Goal: Navigation & Orientation: Find specific page/section

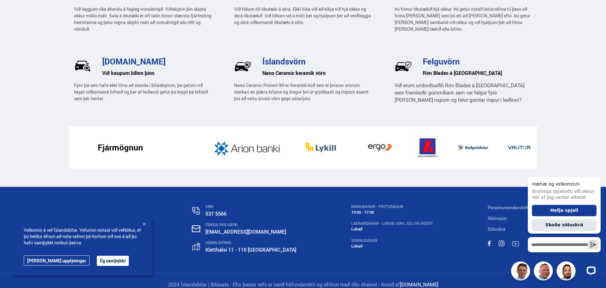
scroll to position [983, 0]
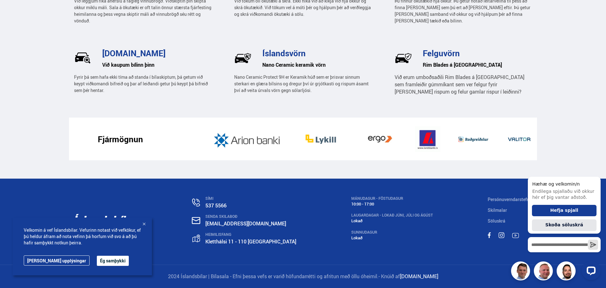
drag, startPoint x: 63, startPoint y: 115, endPoint x: 3, endPoint y: 27, distance: 106.9
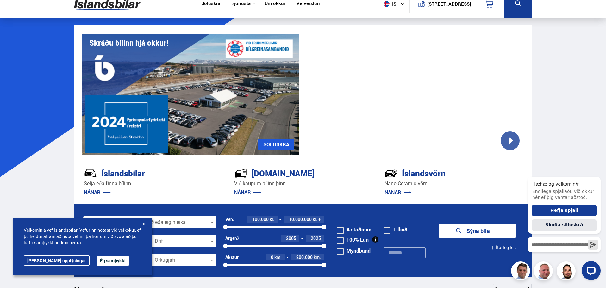
scroll to position [0, 0]
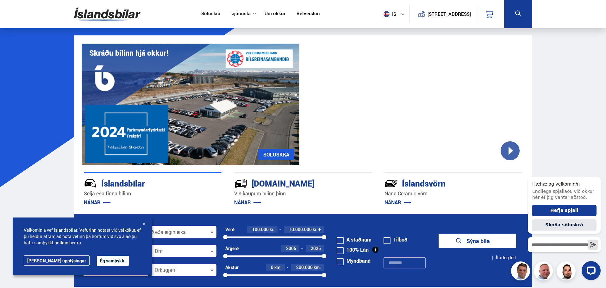
click at [267, 12] on link "Um okkur" at bounding box center [274, 14] width 21 height 7
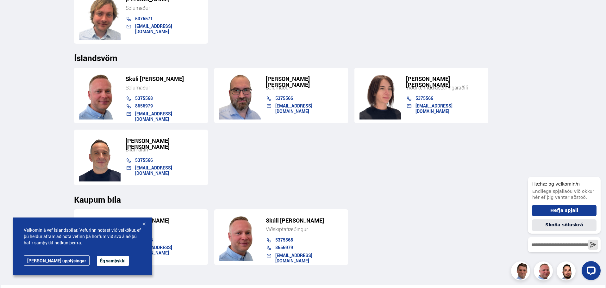
scroll to position [765, 0]
click at [142, 228] on div "Velkomin á vef Íslandsbílar. Vefurinn notast við vefkökur, ef þú [PERSON_NAME] …" at bounding box center [82, 247] width 139 height 58
click at [143, 226] on div at bounding box center [144, 224] width 6 height 6
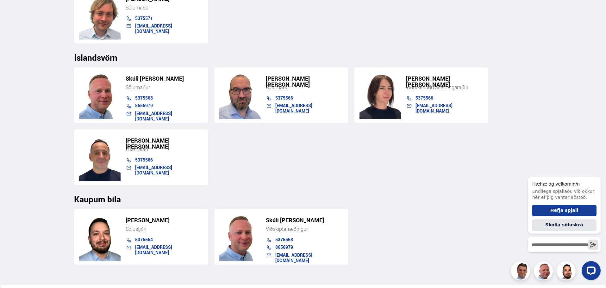
click at [157, 209] on div "[PERSON_NAME] Sölustjóri 5375564 [EMAIL_ADDRESS][DOMAIN_NAME]" at bounding box center [141, 237] width 134 height 56
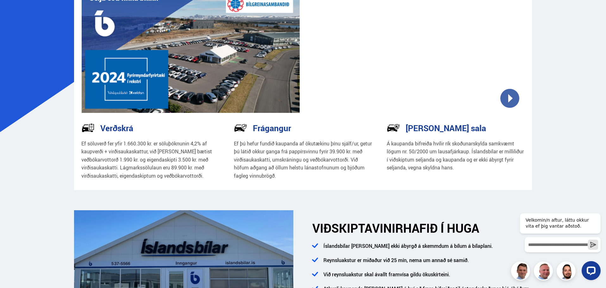
scroll to position [0, 0]
